Goal: Transaction & Acquisition: Book appointment/travel/reservation

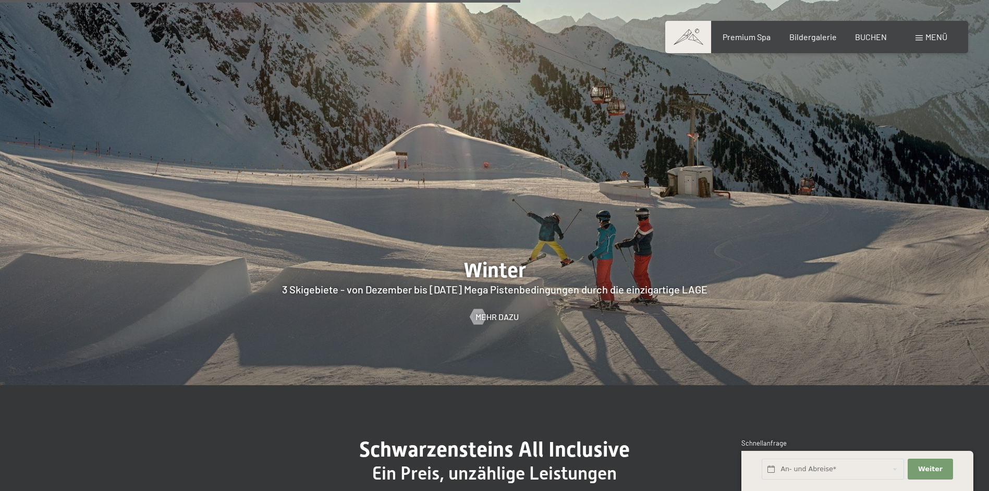
scroll to position [2762, 0]
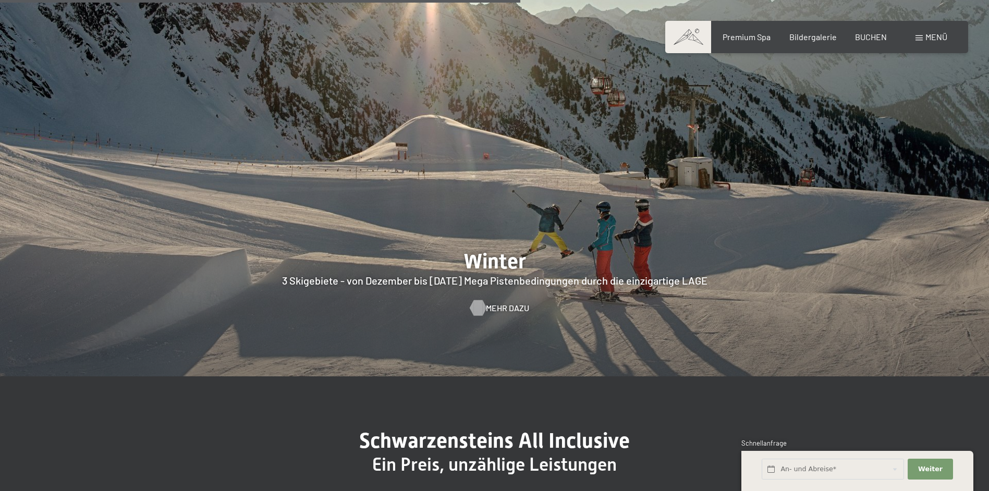
click at [508, 302] on span "Mehr dazu" at bounding box center [507, 307] width 43 height 11
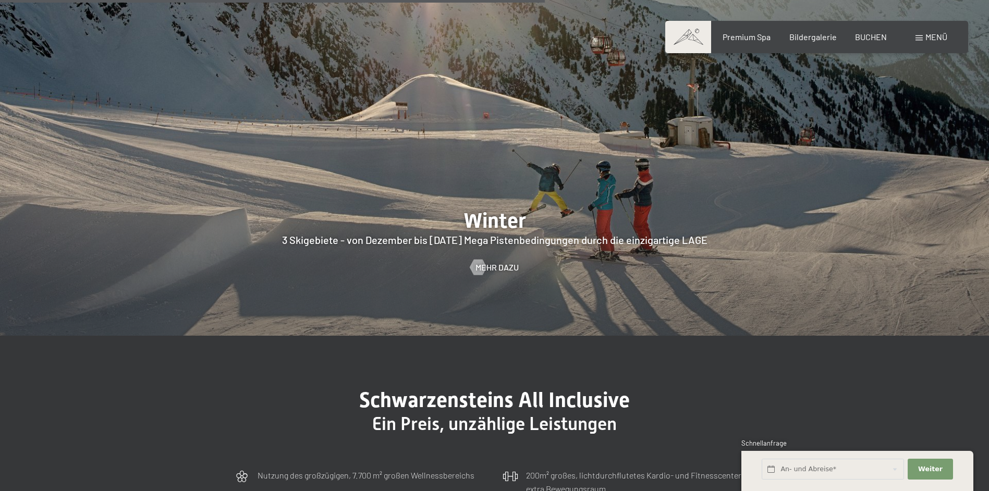
scroll to position [3023, 0]
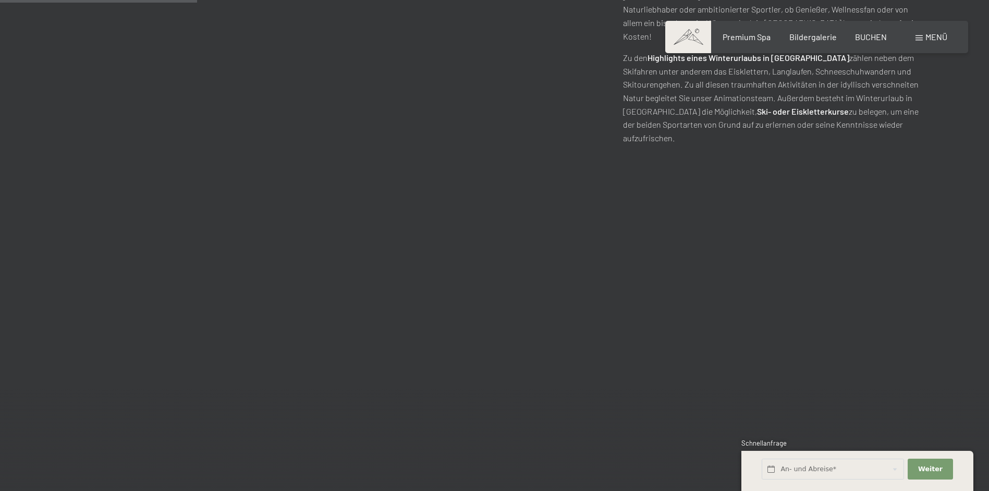
scroll to position [938, 0]
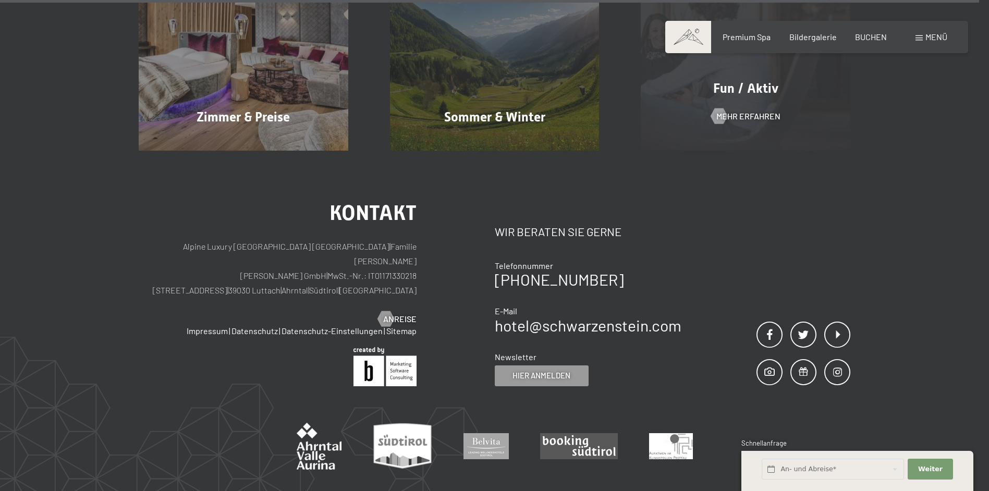
scroll to position [5192, 0]
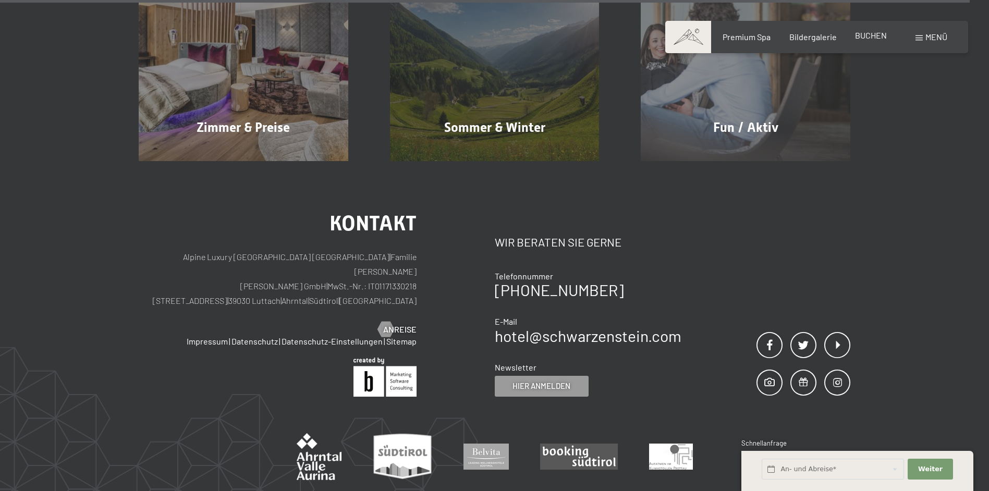
click at [878, 39] on span "BUCHEN" at bounding box center [871, 35] width 32 height 10
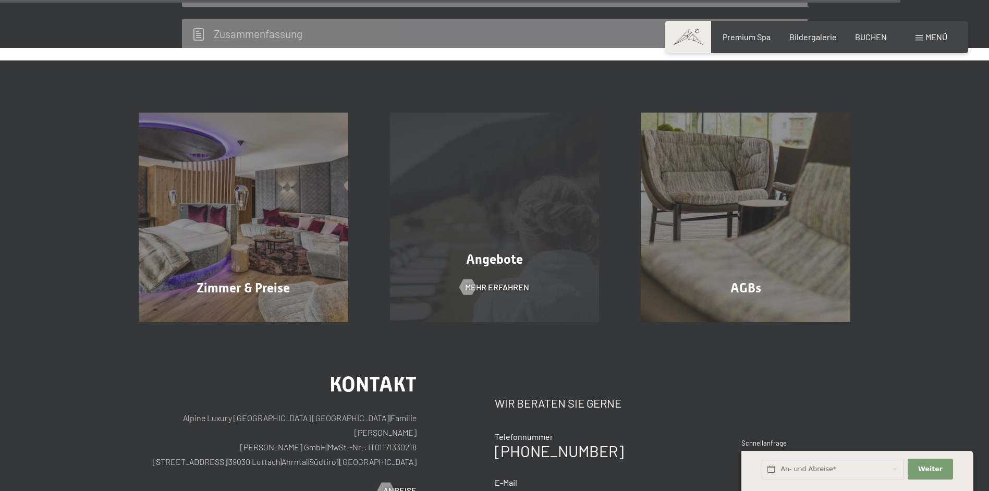
scroll to position [3245, 0]
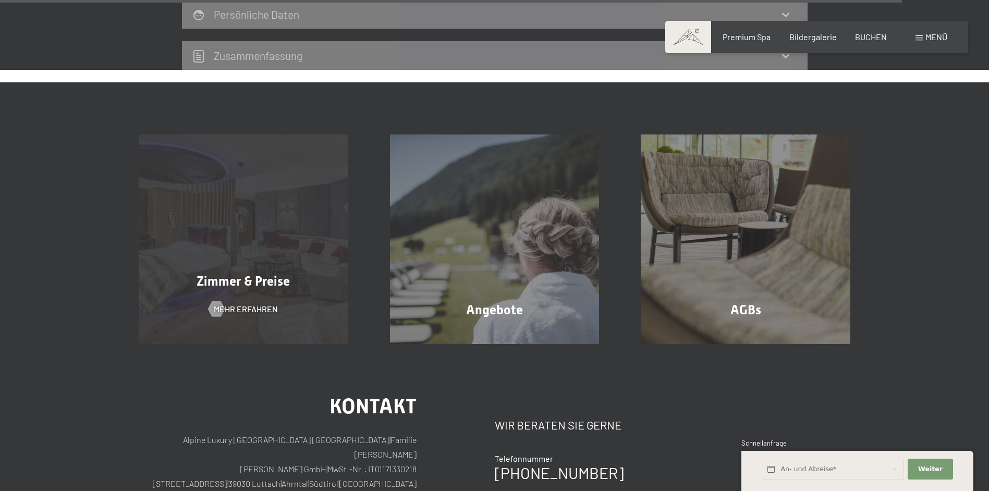
click at [321, 243] on div "Zimmer & Preise Mehr erfahren" at bounding box center [243, 238] width 251 height 209
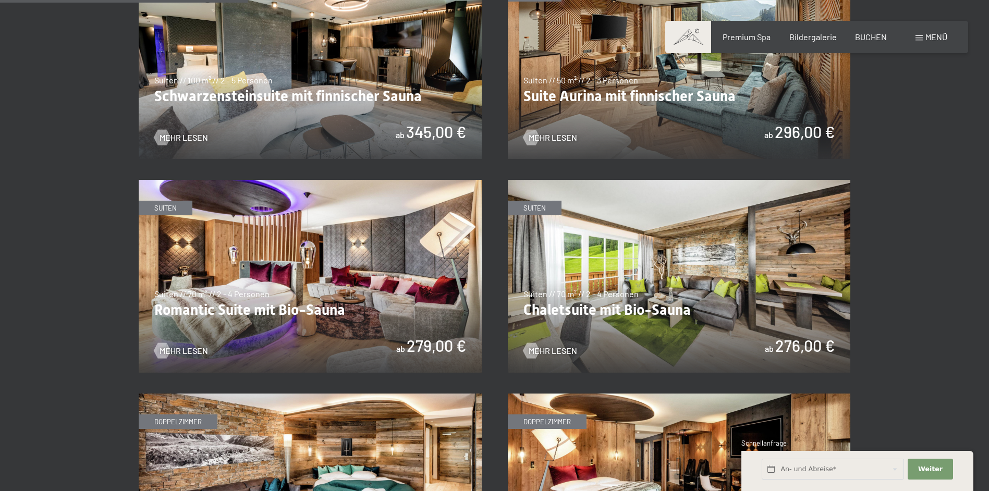
scroll to position [521, 0]
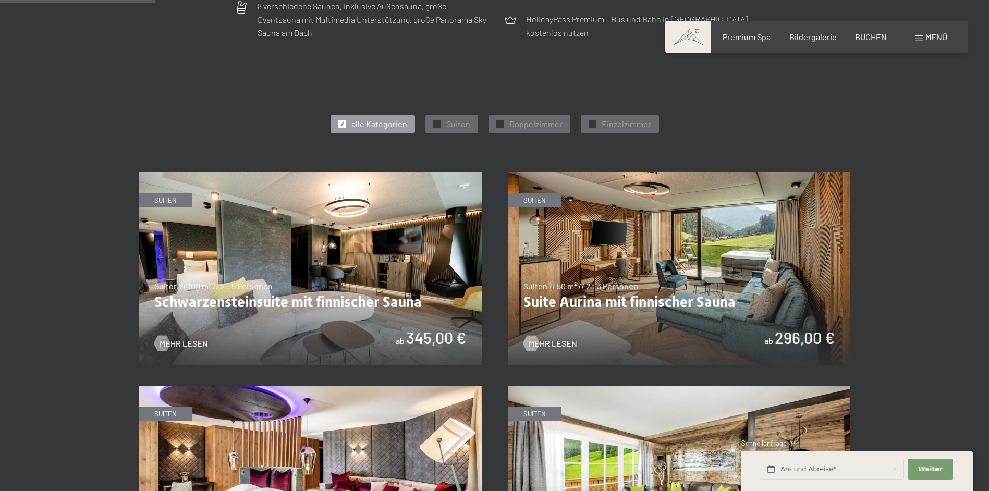
click at [793, 295] on img at bounding box center [679, 268] width 343 height 193
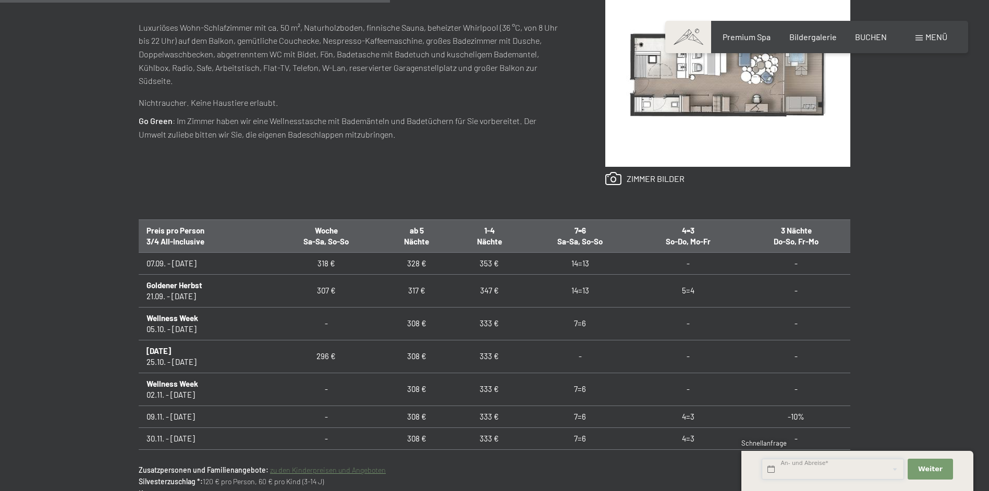
click at [844, 471] on input "text" at bounding box center [832, 469] width 142 height 21
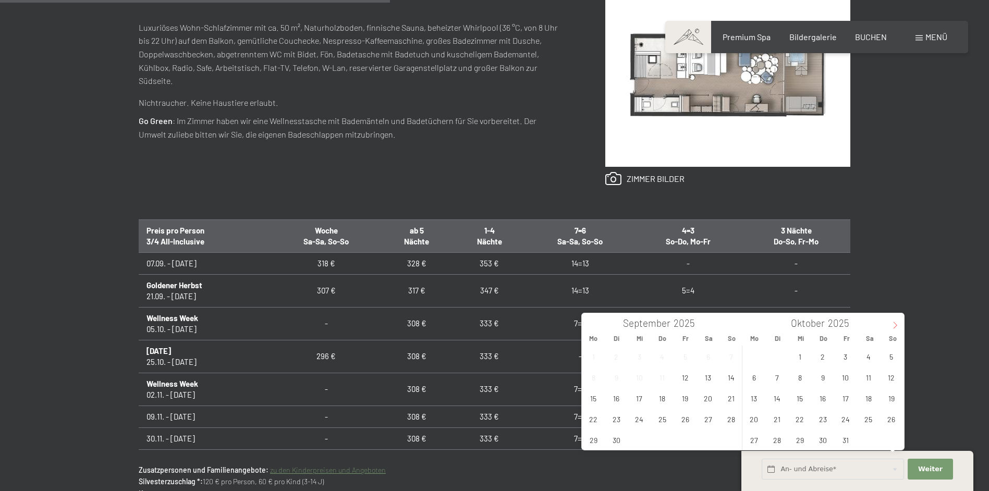
click at [895, 323] on icon at bounding box center [894, 325] width 7 height 7
click at [891, 360] on span "2" at bounding box center [891, 356] width 20 height 20
click at [891, 373] on span "9" at bounding box center [891, 377] width 20 height 20
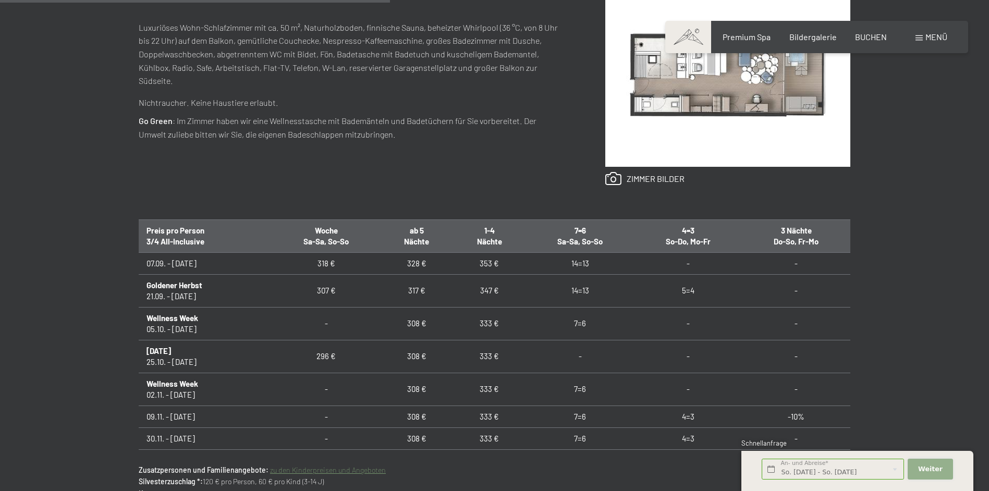
click at [938, 470] on span "Weiter" at bounding box center [930, 468] width 24 height 9
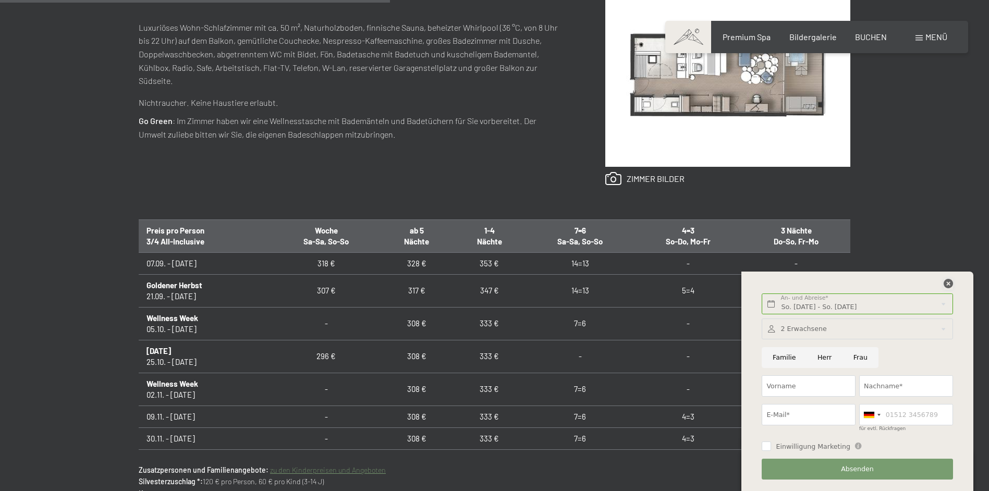
click at [952, 281] on icon at bounding box center [947, 283] width 9 height 9
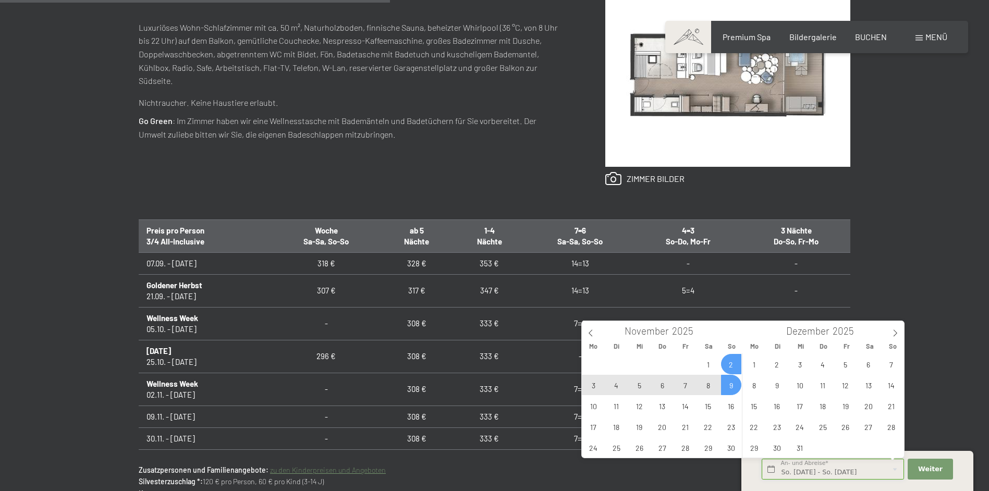
click at [857, 467] on input "So. 02.11.2025 - So. 09.11.2025" at bounding box center [832, 469] width 142 height 21
click at [708, 384] on span "8" at bounding box center [708, 385] width 20 height 20
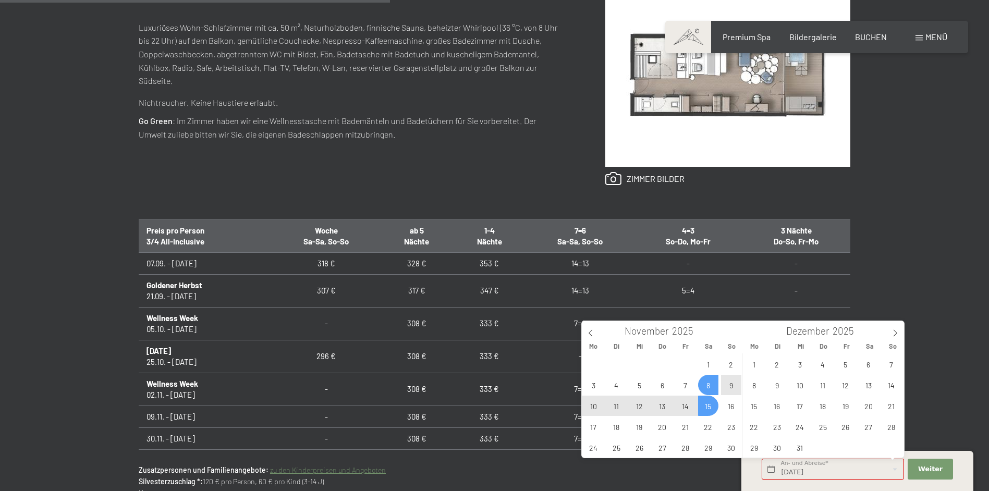
click at [708, 405] on span "15" at bounding box center [708, 406] width 20 height 20
type input "Sa. 08.11.2025 - Sa. 15.11.2025"
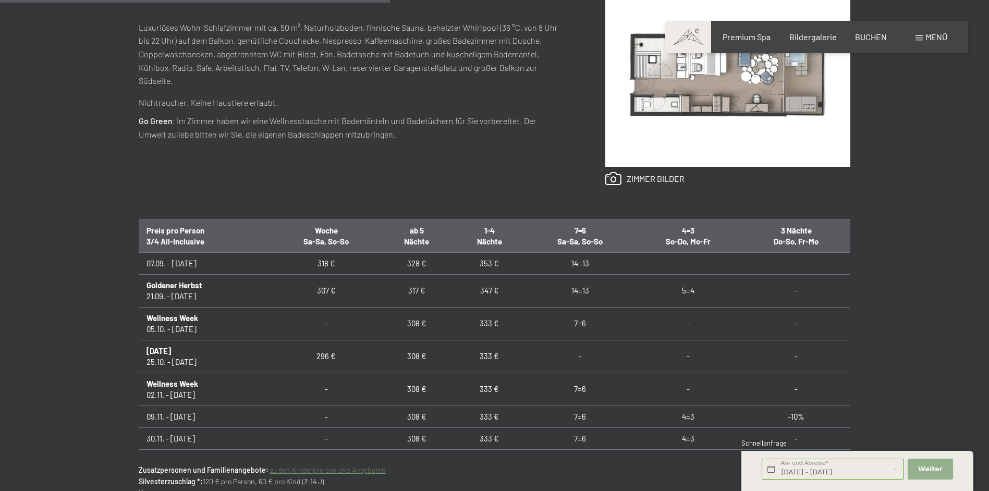
click at [932, 474] on button "Weiter Adressfelder ausblenden" at bounding box center [929, 469] width 45 height 21
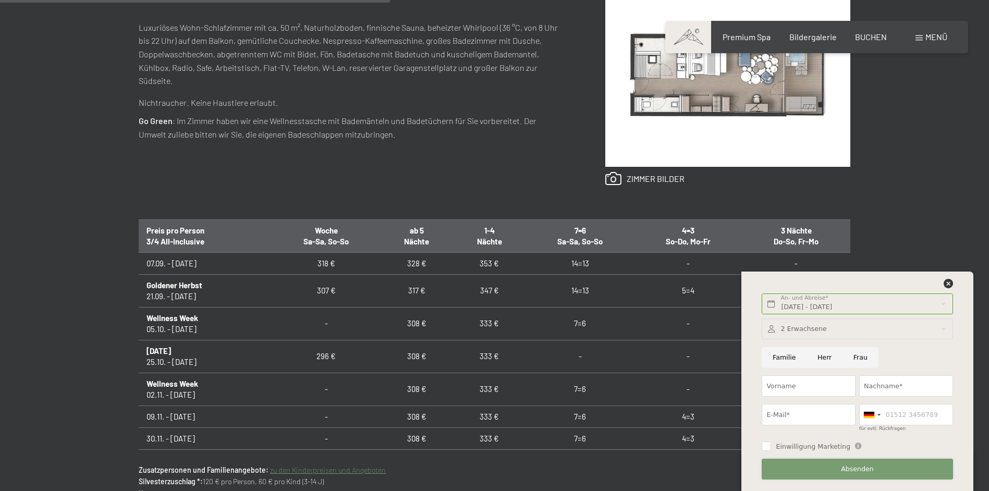
click at [858, 466] on span "Absenden" at bounding box center [857, 468] width 33 height 9
click at [950, 281] on icon at bounding box center [947, 283] width 9 height 9
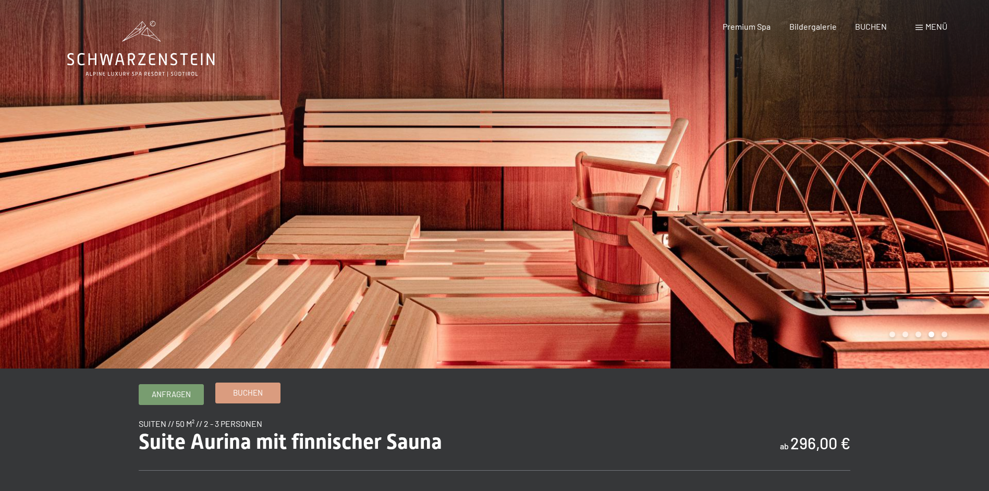
click at [246, 395] on span "Buchen" at bounding box center [248, 392] width 30 height 11
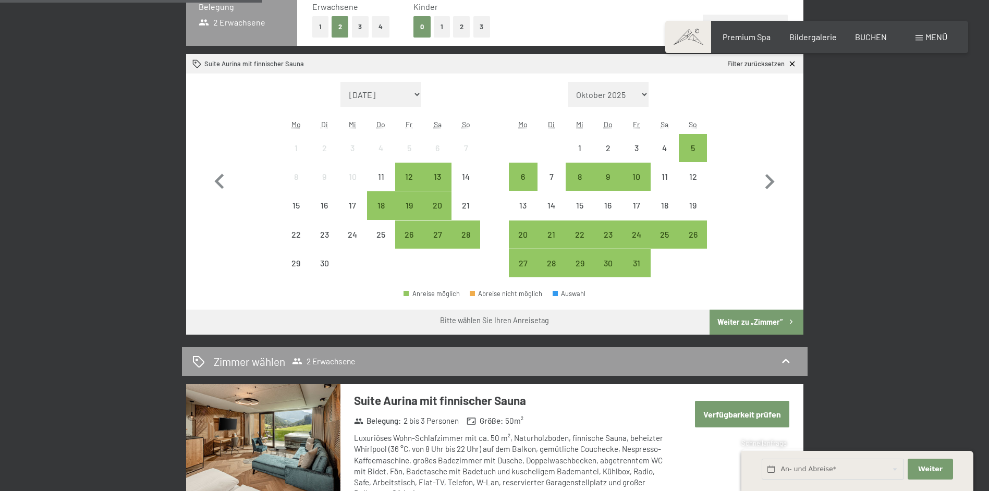
scroll to position [313, 0]
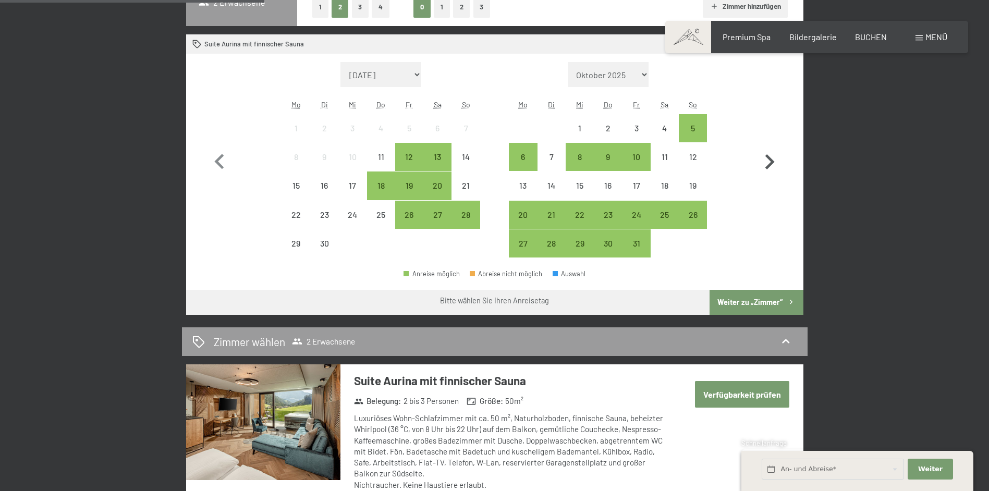
click at [763, 163] on icon "button" at bounding box center [769, 162] width 30 height 30
select select "[DATE]"
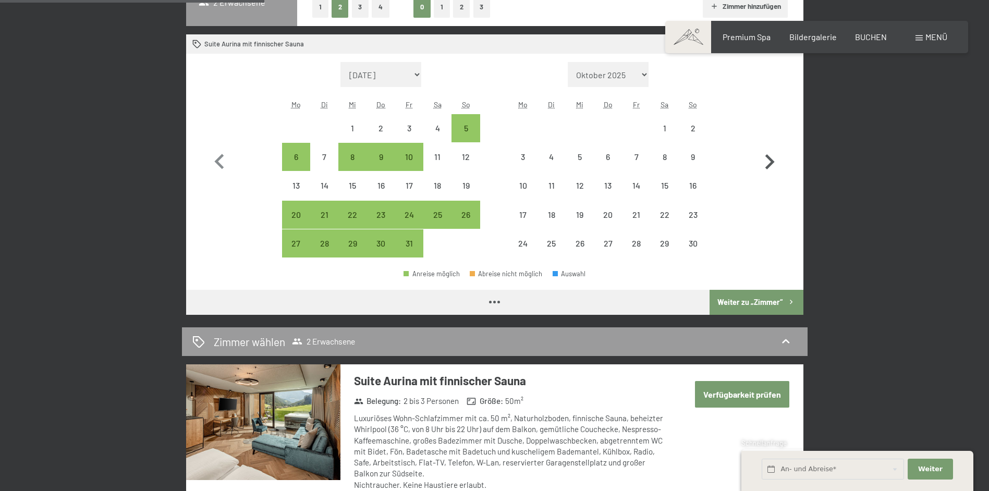
select select "[DATE]"
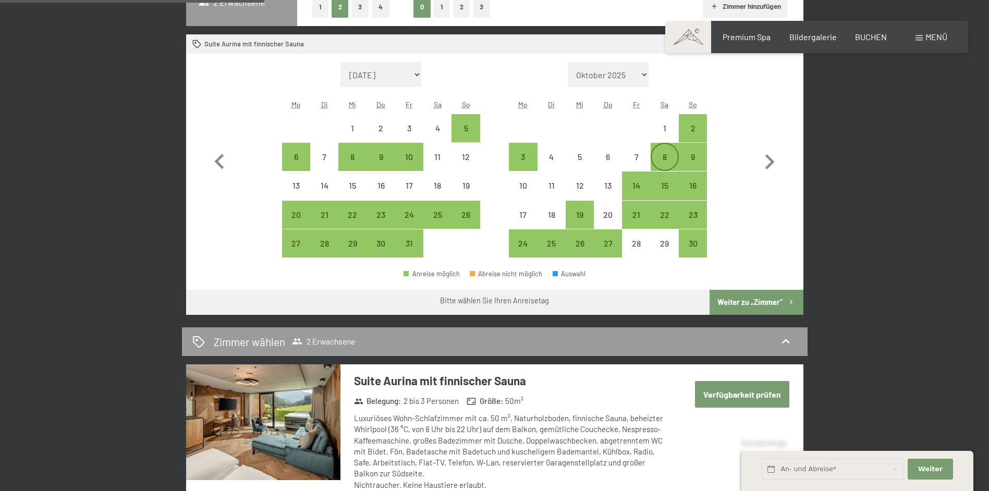
click at [668, 155] on div "8" at bounding box center [664, 166] width 26 height 26
select select "[DATE]"
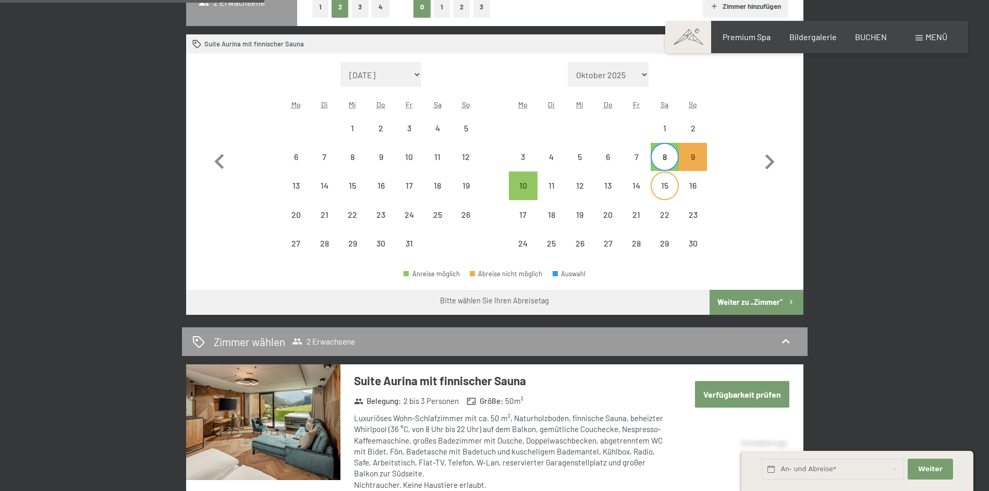
click at [667, 190] on div "15" at bounding box center [664, 194] width 26 height 26
select select "[DATE]"
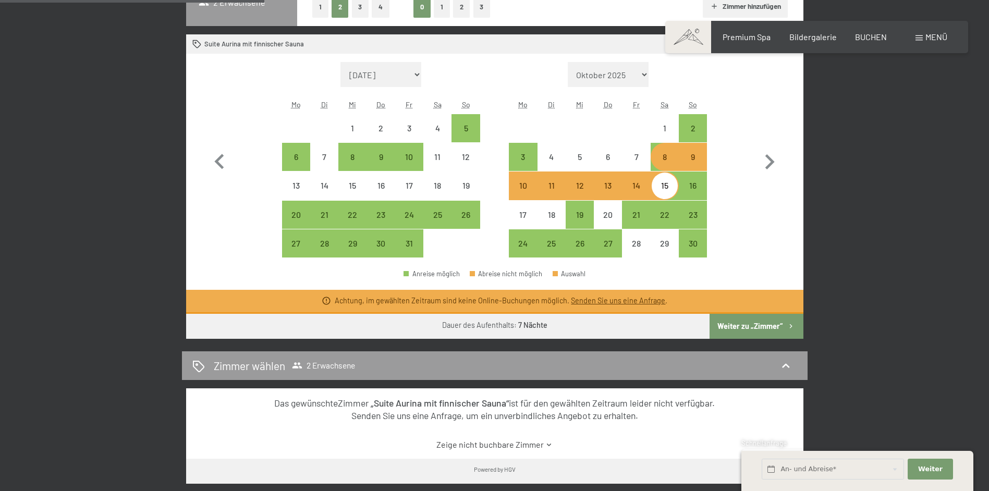
click at [768, 329] on button "Weiter zu „Zimmer“" at bounding box center [755, 326] width 93 height 25
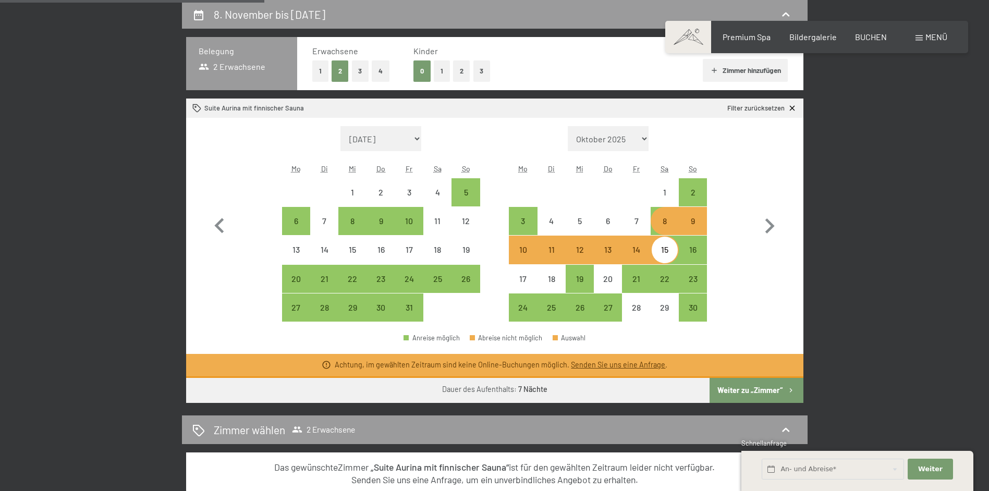
select select "[DATE]"
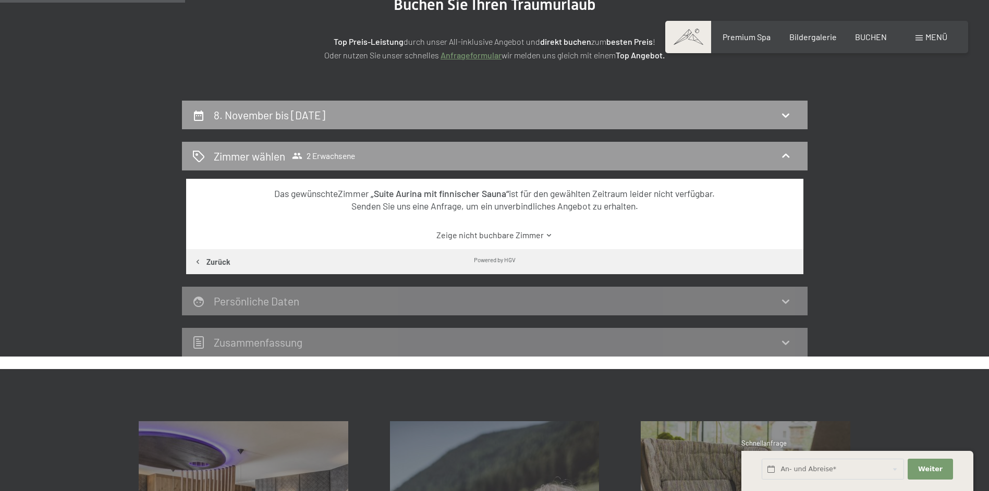
scroll to position [144, 0]
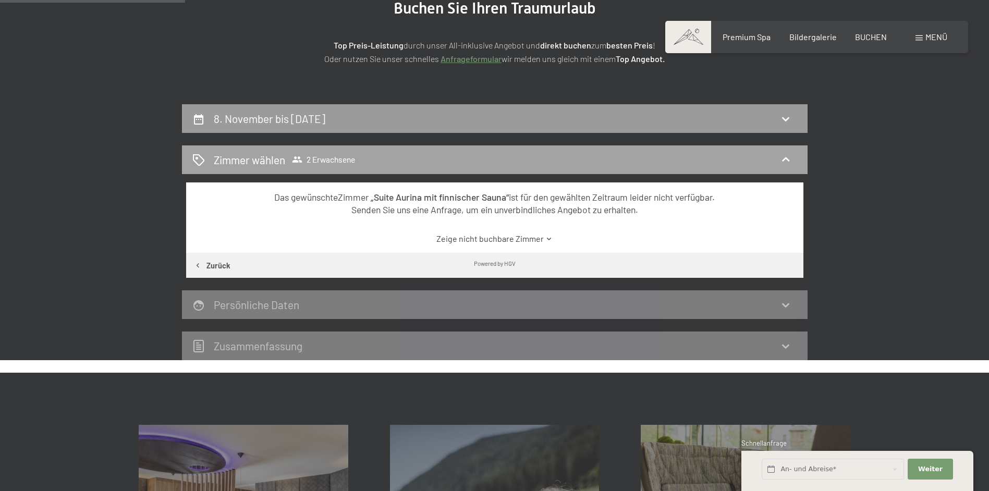
click at [206, 157] on div "Zimmer wählen 2 Erwachsene" at bounding box center [494, 159] width 605 height 15
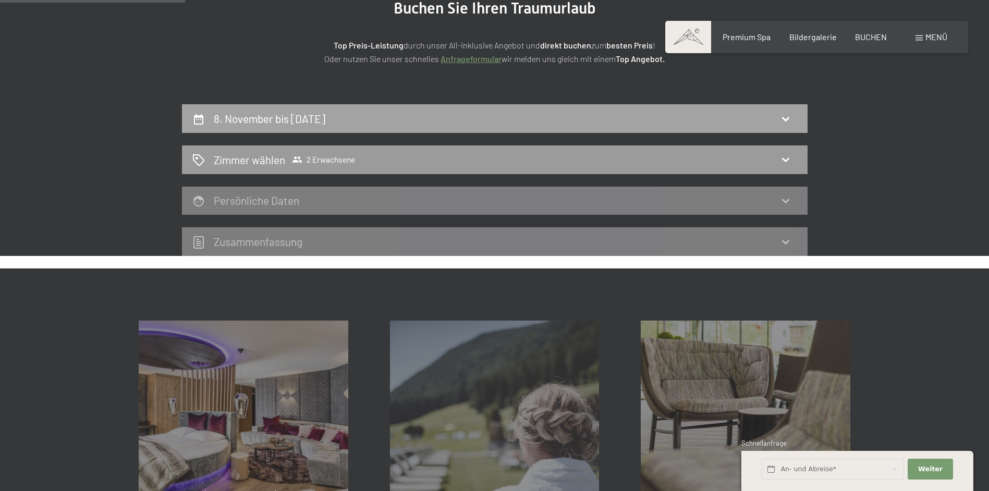
click at [233, 124] on h2 "8. November bis [DATE]" at bounding box center [270, 118] width 112 height 13
select select "[DATE]"
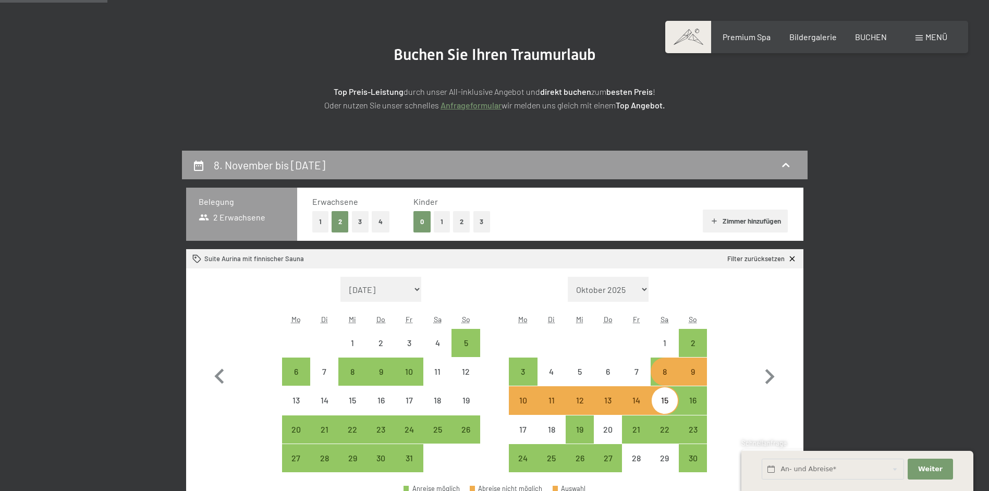
scroll to position [92, 0]
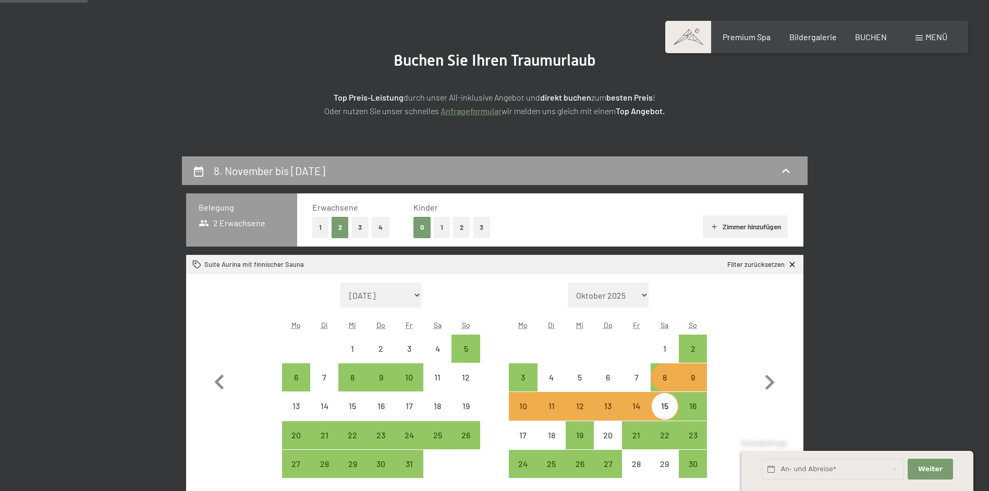
click at [934, 38] on span "Menü" at bounding box center [936, 37] width 22 height 10
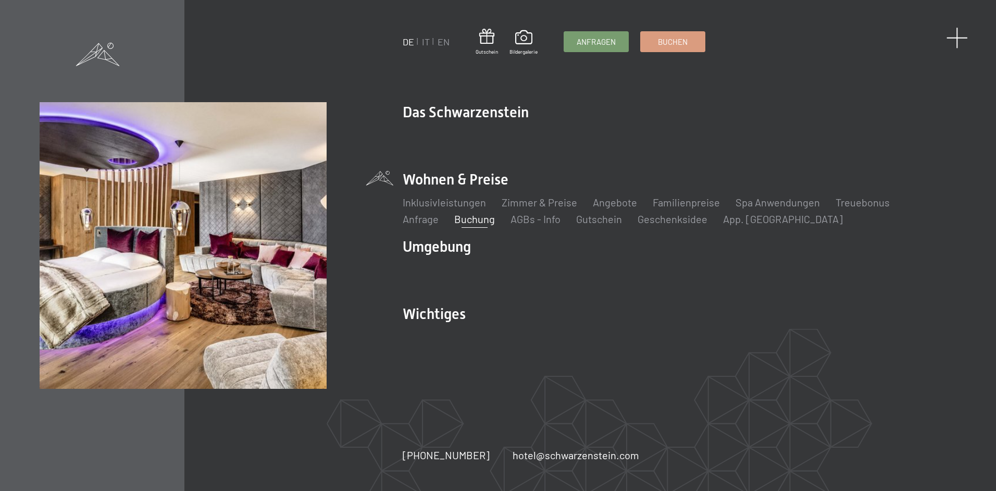
click at [953, 40] on span at bounding box center [957, 37] width 21 height 21
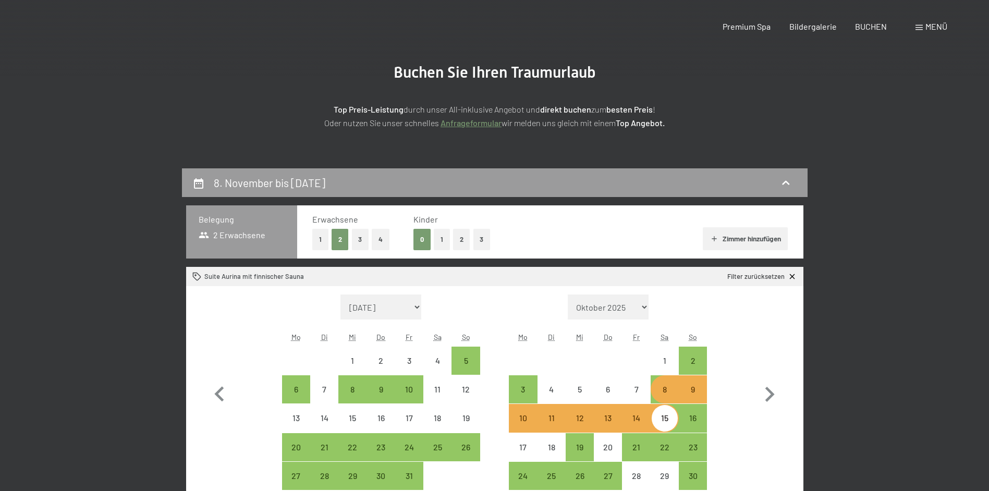
scroll to position [0, 0]
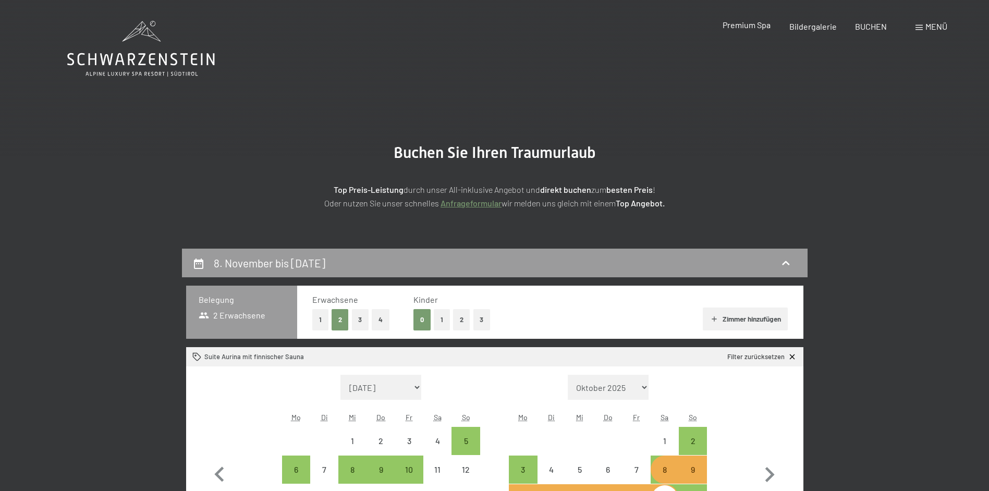
click at [753, 30] on div "Premium Spa" at bounding box center [746, 24] width 48 height 11
click at [751, 23] on span "Premium Spa" at bounding box center [746, 25] width 48 height 10
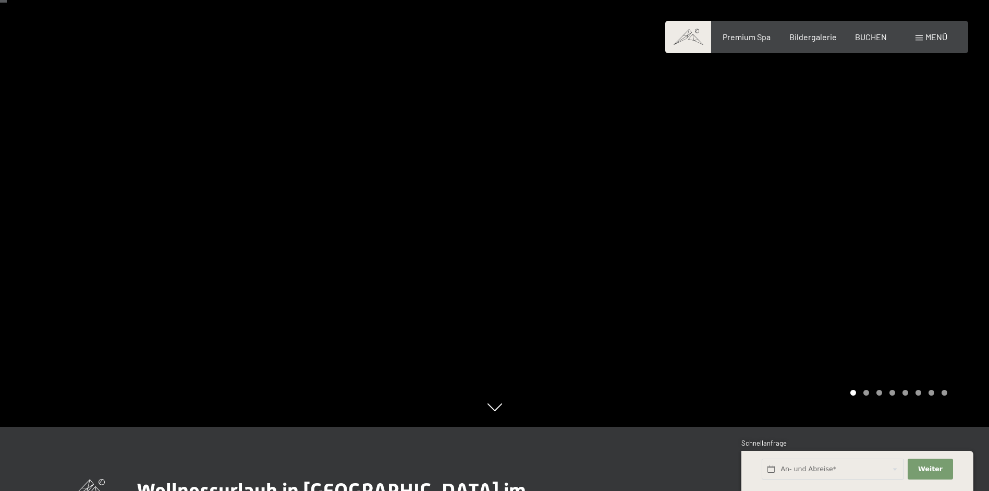
scroll to position [52, 0]
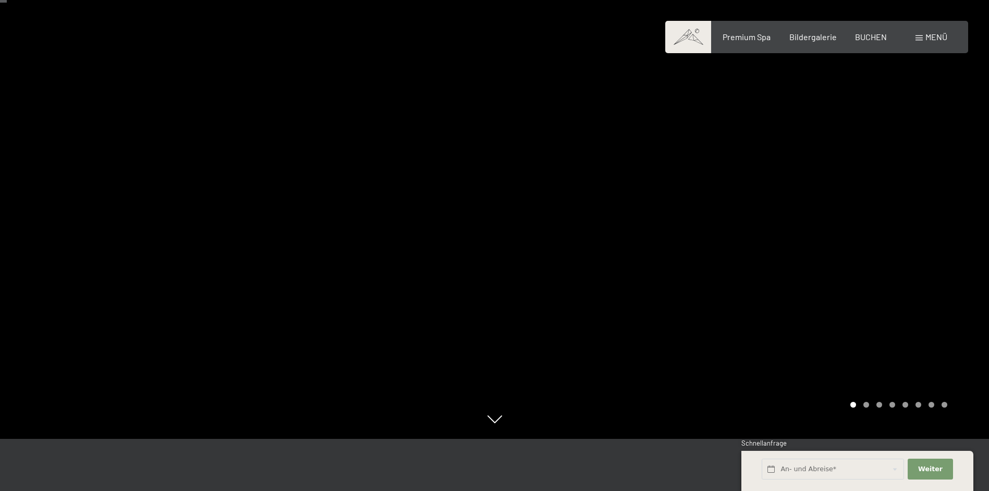
click at [696, 34] on span at bounding box center [688, 37] width 46 height 32
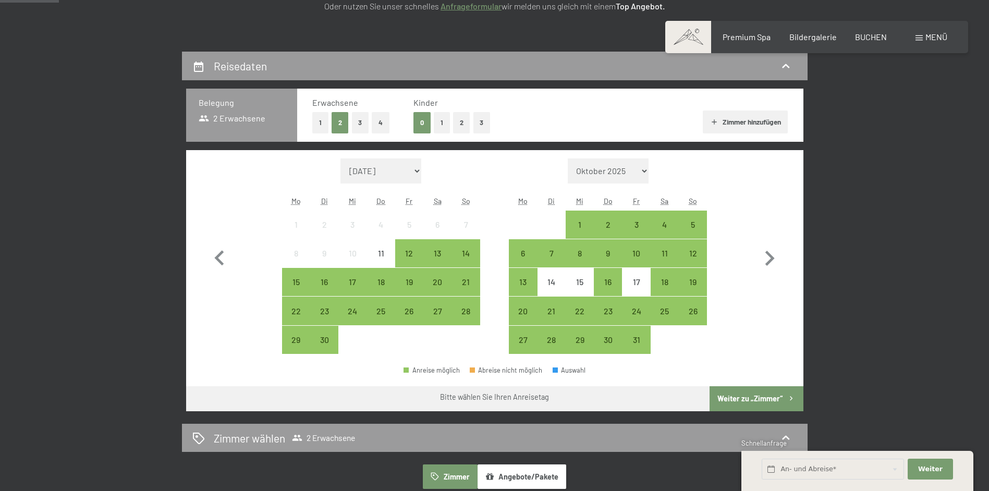
scroll to position [208, 0]
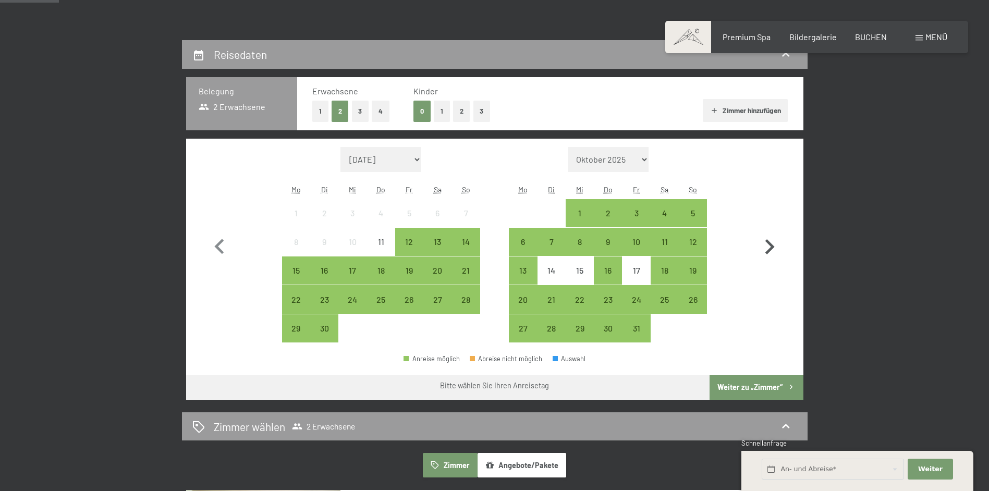
click at [772, 240] on icon "button" at bounding box center [769, 247] width 30 height 30
select select "[DATE]"
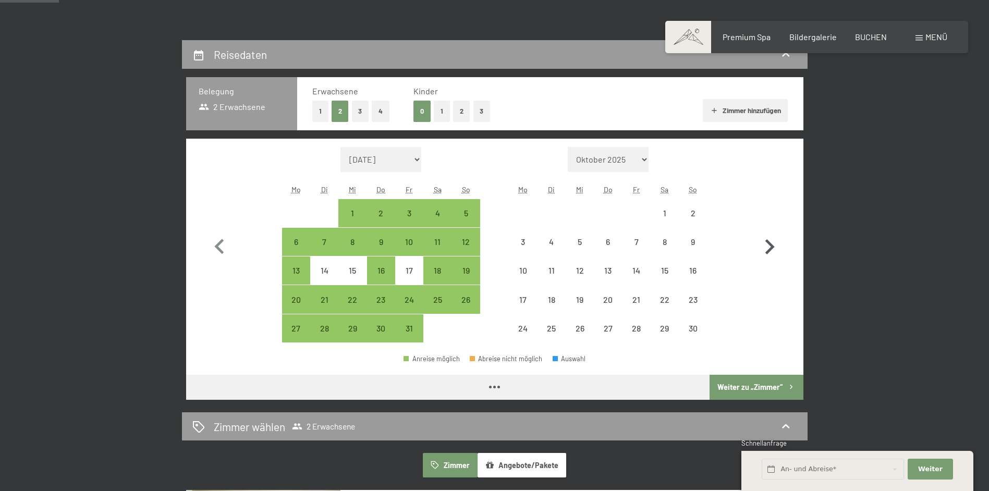
select select "[DATE]"
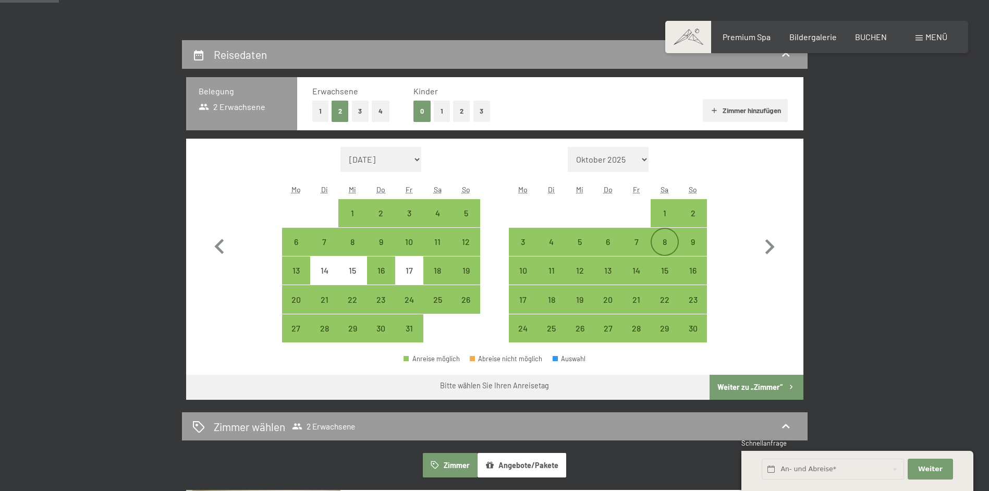
click at [663, 239] on div "8" at bounding box center [664, 251] width 26 height 26
select select "[DATE]"
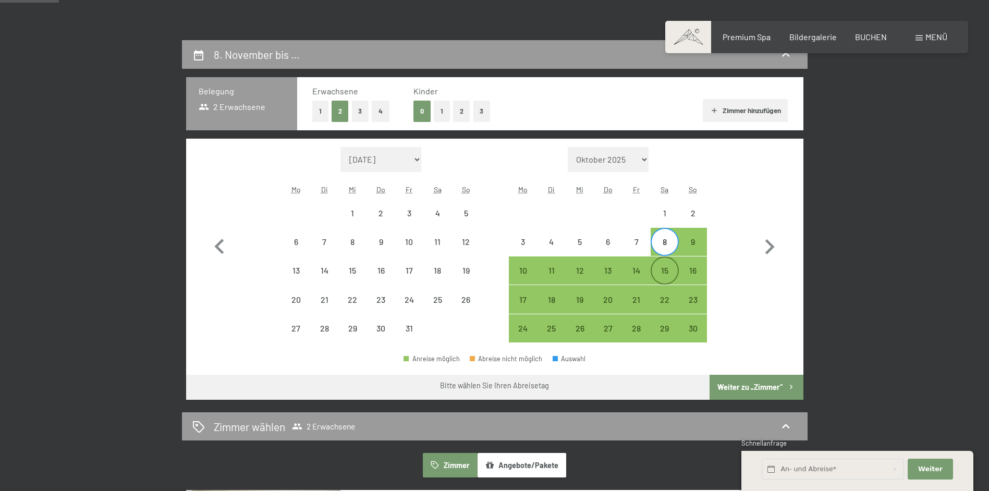
click at [674, 271] on div "15" at bounding box center [664, 279] width 26 height 26
select select "[DATE]"
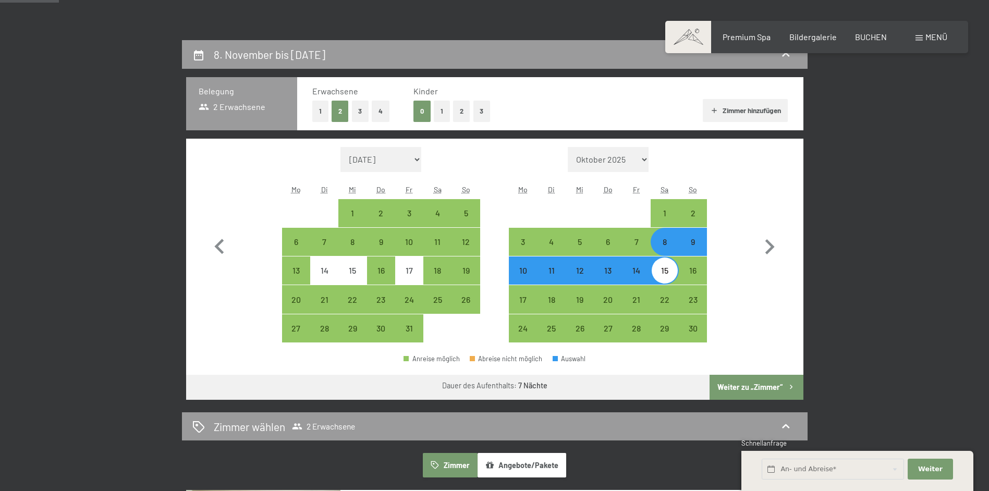
click at [772, 383] on button "Weiter zu „Zimmer“" at bounding box center [755, 387] width 93 height 25
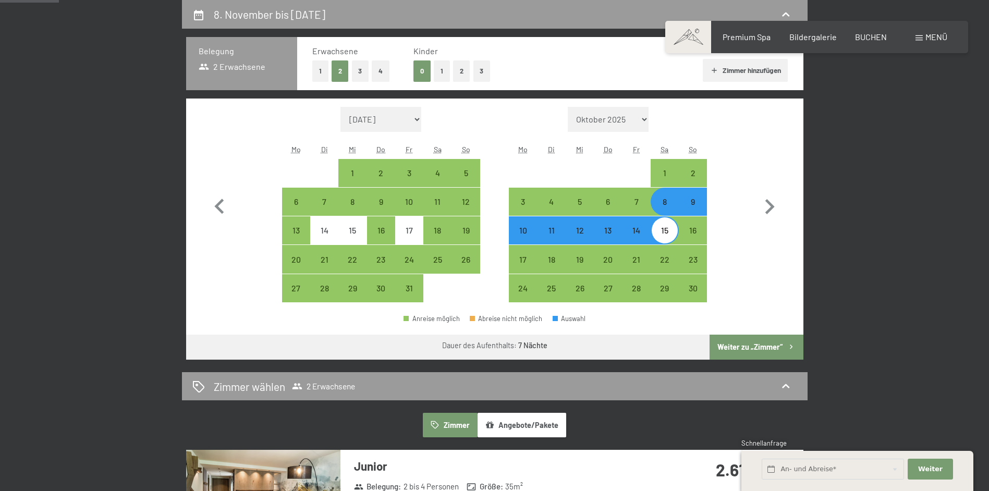
select select "[DATE]"
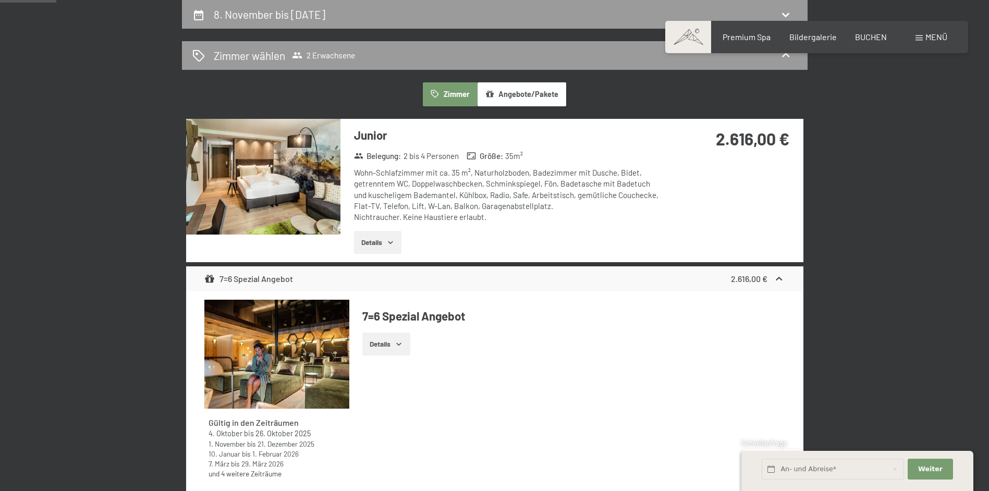
click at [374, 242] on button "Details" at bounding box center [377, 242] width 47 height 23
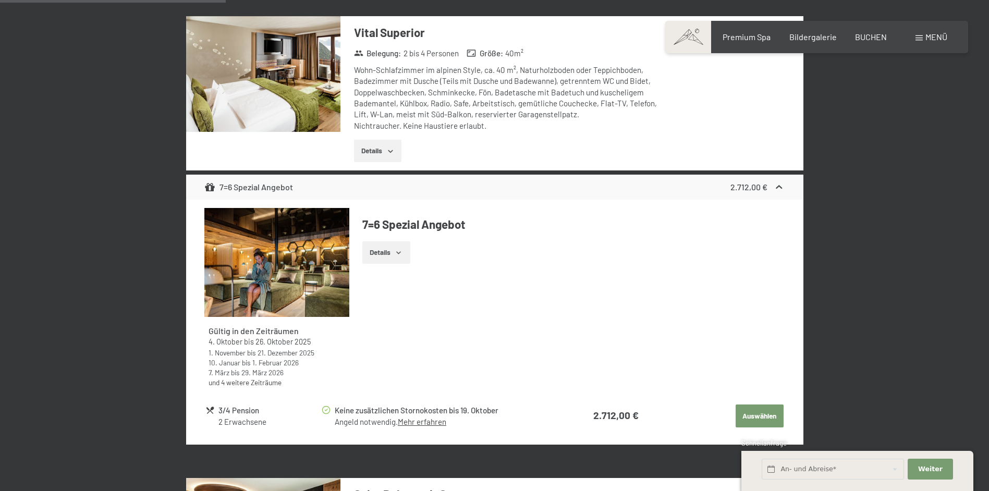
scroll to position [978, 0]
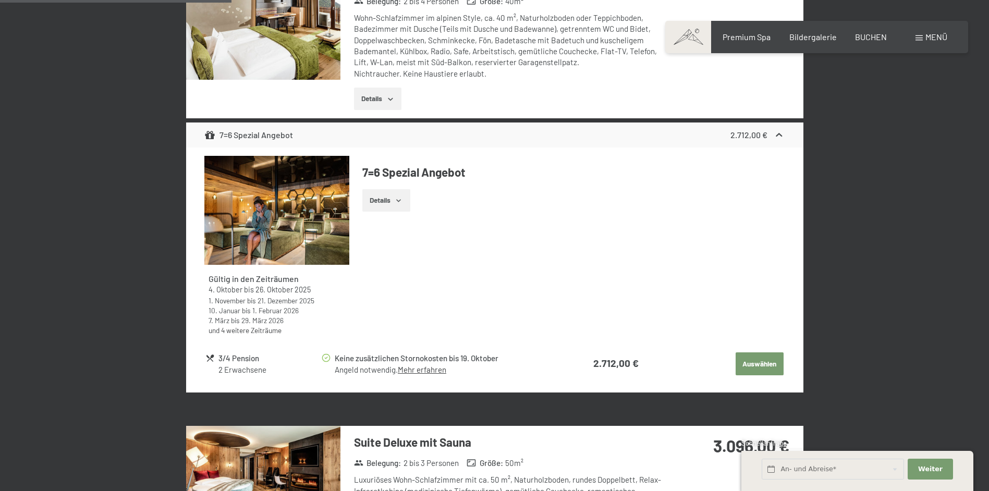
click at [391, 201] on button "Details" at bounding box center [385, 200] width 47 height 23
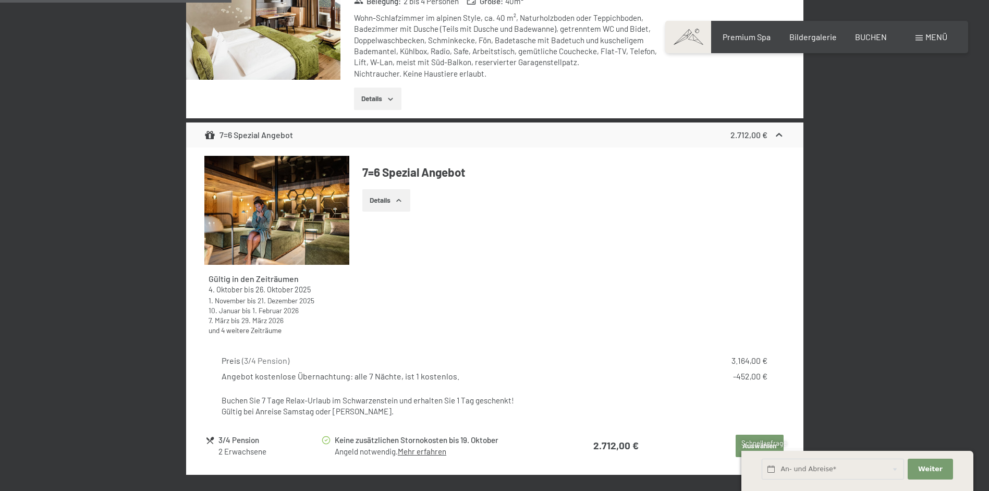
click at [391, 201] on button "Details" at bounding box center [385, 200] width 47 height 23
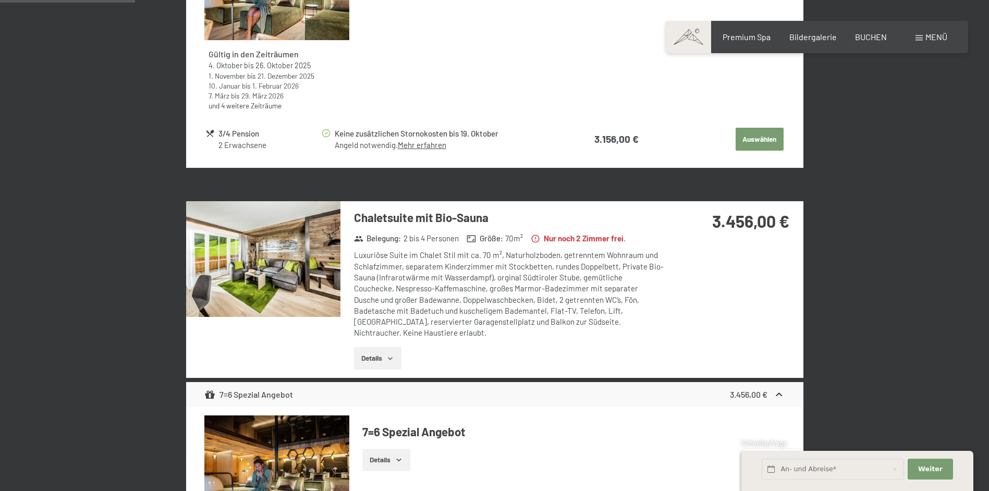
scroll to position [0, 0]
